Goal: Task Accomplishment & Management: Use online tool/utility

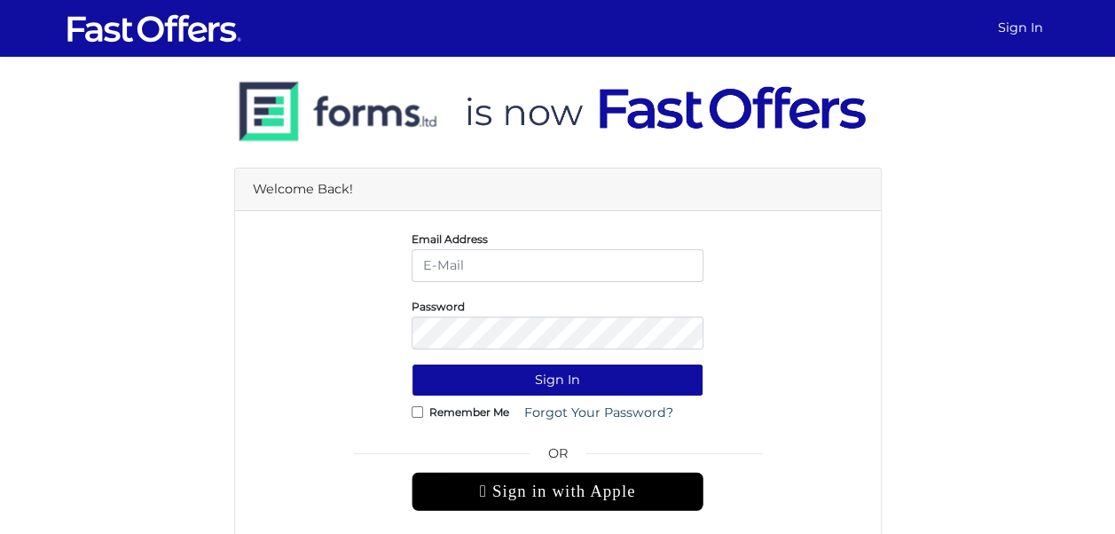
click at [550, 268] on input "email" at bounding box center [558, 265] width 292 height 33
type input "[EMAIL_ADDRESS][DOMAIN_NAME]"
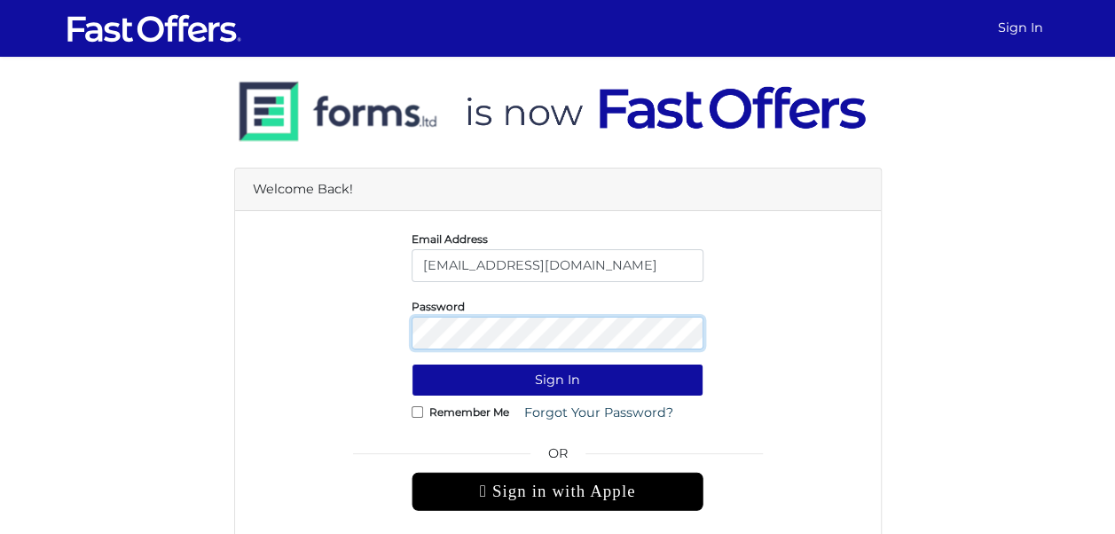
click at [412, 364] on button "Sign In" at bounding box center [558, 380] width 292 height 33
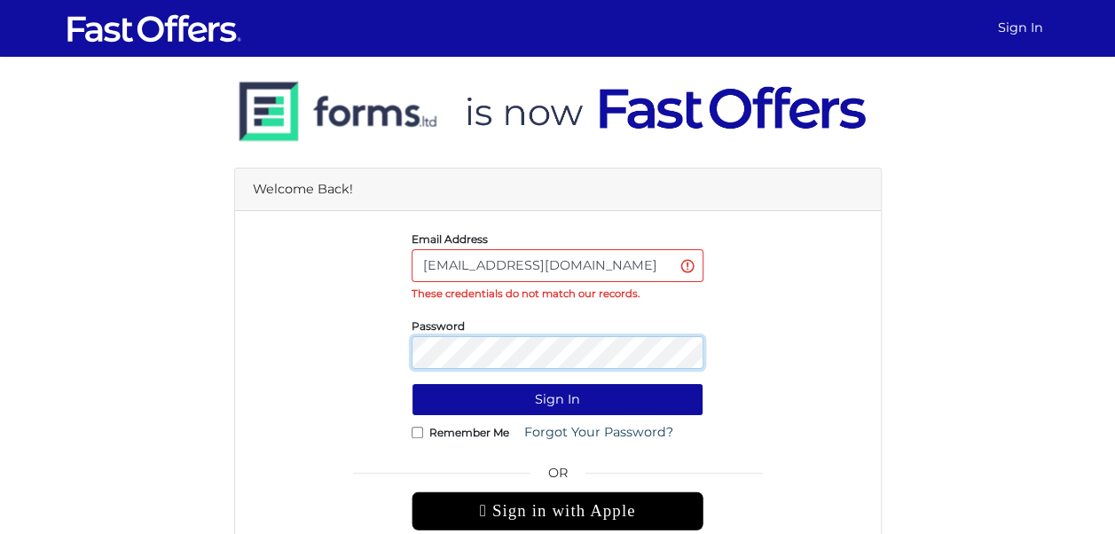
click at [412, 383] on button "Sign In" at bounding box center [558, 399] width 292 height 33
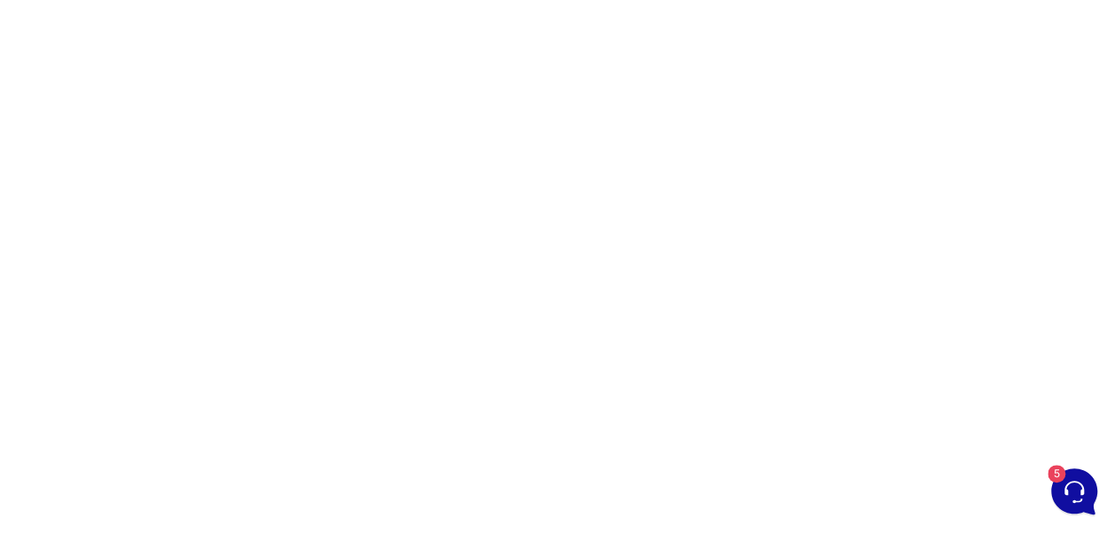
scroll to position [277, 0]
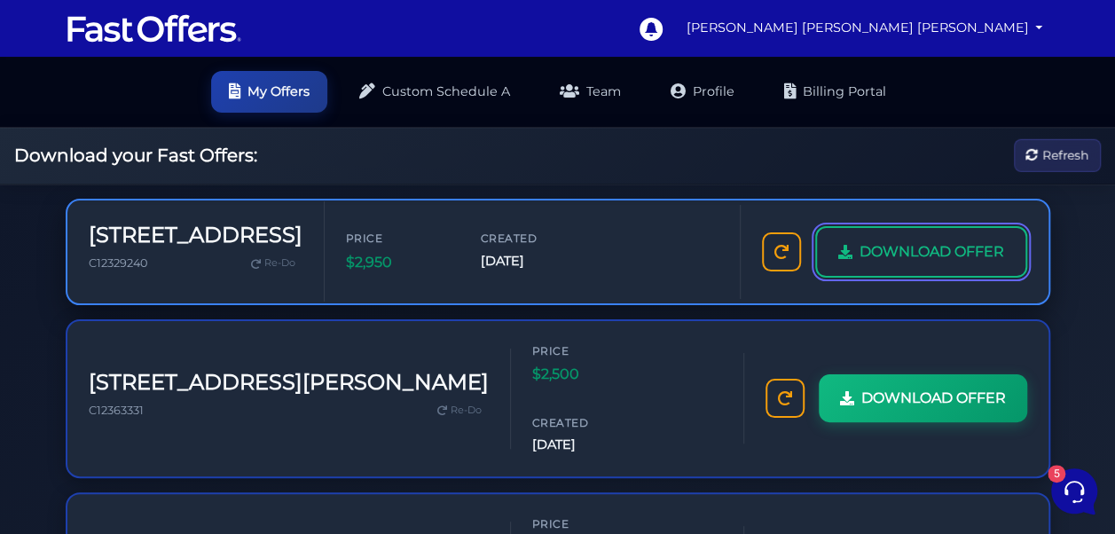
click at [931, 242] on span "DOWNLOAD OFFER" at bounding box center [932, 251] width 145 height 23
